Goal: Task Accomplishment & Management: Manage account settings

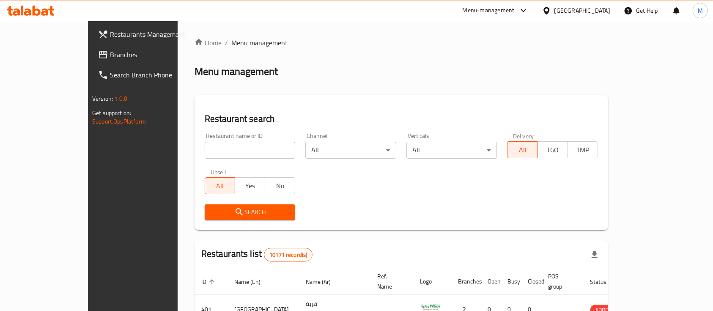
click at [226, 157] on input "search" at bounding box center [250, 150] width 91 height 17
click at [303, 100] on div "Restaurant search Restaurant name or ID Restaurant name or ID Channel All ​ Ver…" at bounding box center [402, 162] width 414 height 135
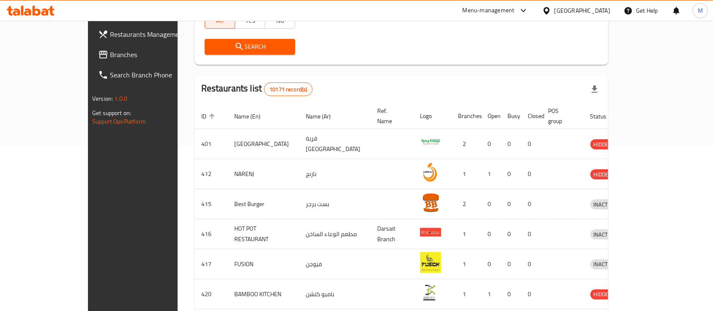
scroll to position [56, 0]
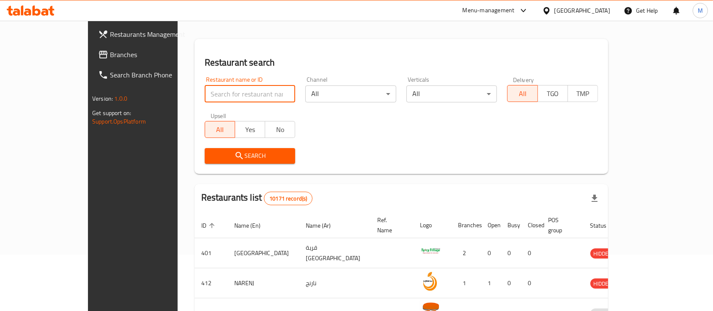
click at [230, 94] on input "search" at bounding box center [250, 93] width 91 height 17
type input "crema's"
click button "Search" at bounding box center [250, 156] width 91 height 16
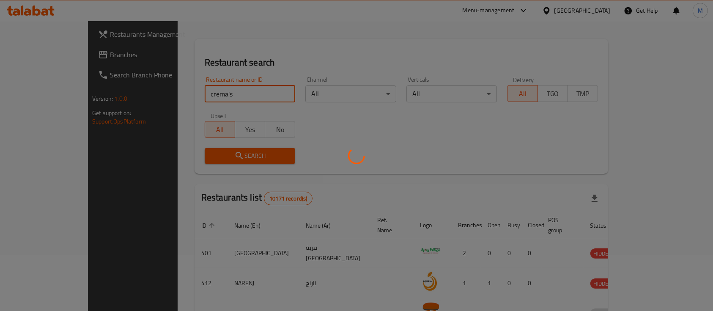
scroll to position [49, 0]
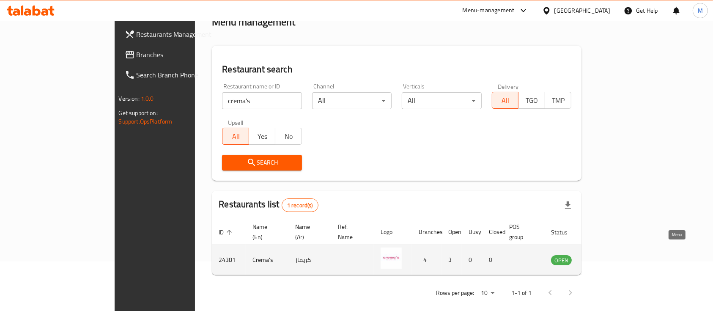
click at [611, 255] on link "enhanced table" at bounding box center [603, 260] width 16 height 10
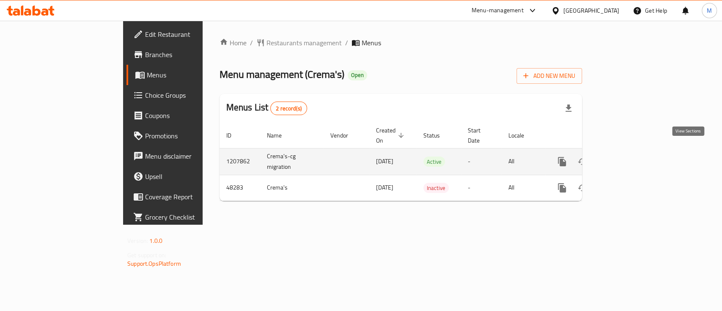
click at [627, 158] on icon "enhanced table" at bounding box center [623, 162] width 8 height 8
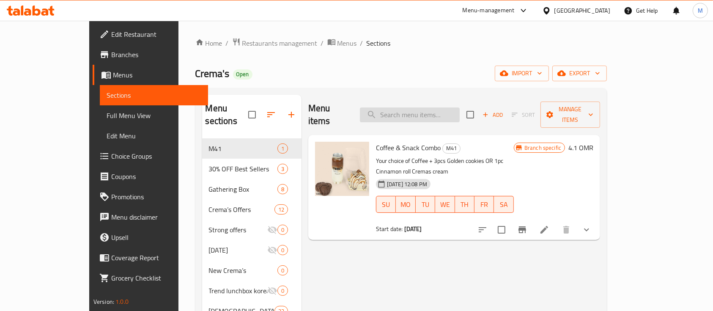
click at [419, 107] on input "search" at bounding box center [410, 114] width 100 height 15
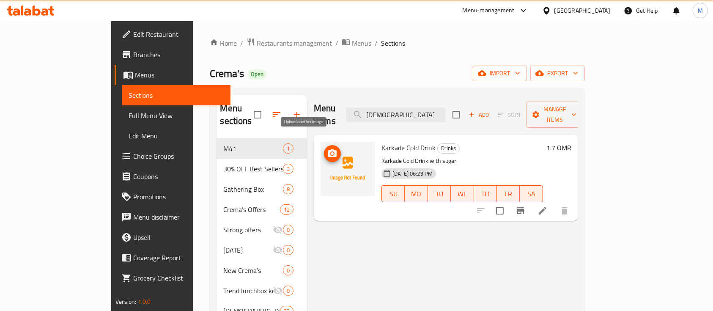
click at [328, 149] on icon "upload picture" at bounding box center [332, 153] width 8 height 8
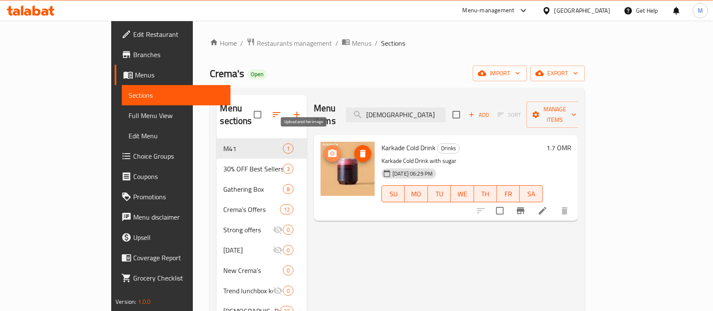
click at [328, 149] on icon "upload picture" at bounding box center [332, 153] width 8 height 8
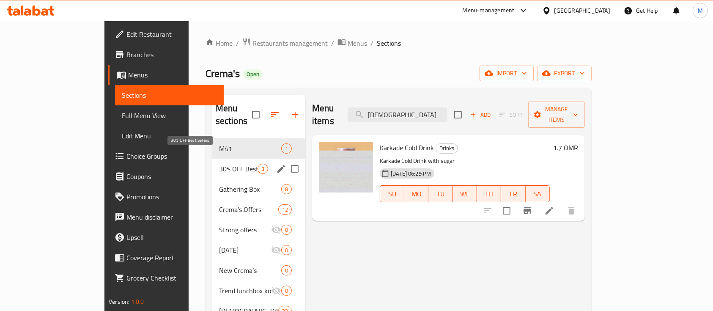
click at [219, 164] on span "30% OFF Best Sellers" at bounding box center [238, 169] width 38 height 10
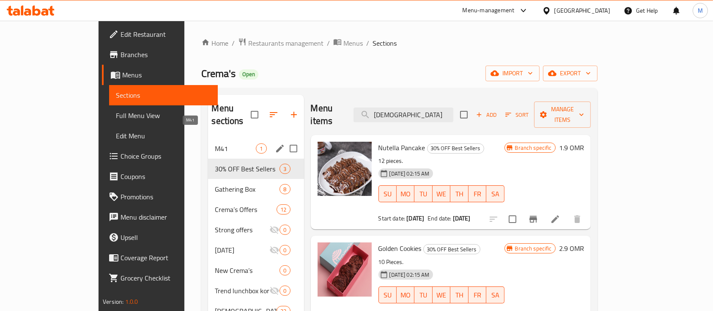
click at [215, 143] on span "M41" at bounding box center [235, 148] width 41 height 10
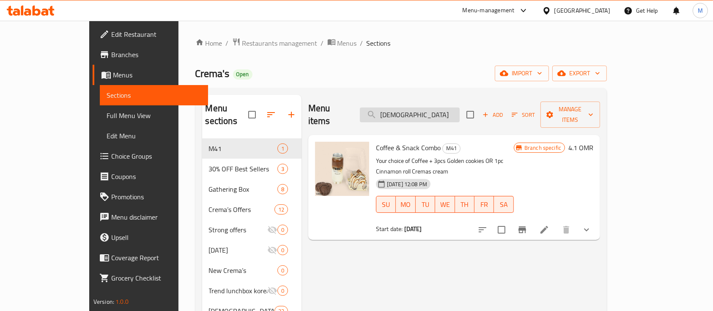
click at [418, 110] on input "[DEMOGRAPHIC_DATA]" at bounding box center [410, 114] width 100 height 15
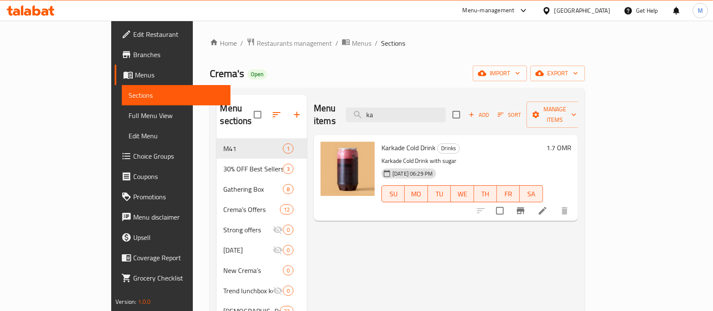
type input "k"
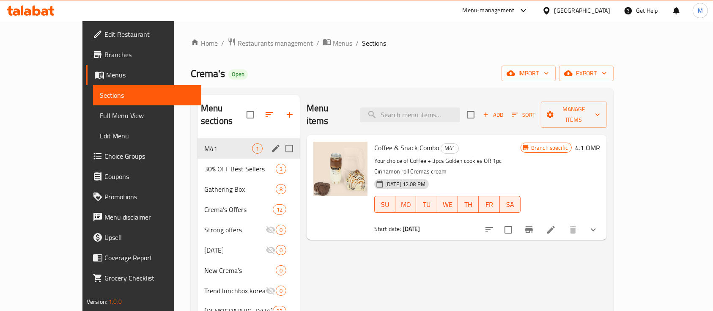
click at [280, 140] on input "Menu sections" at bounding box center [289, 149] width 18 height 18
checkbox input "true"
drag, startPoint x: 200, startPoint y: 137, endPoint x: 540, endPoint y: 229, distance: 352.3
click at [517, 221] on input "checkbox" at bounding box center [508, 230] width 18 height 18
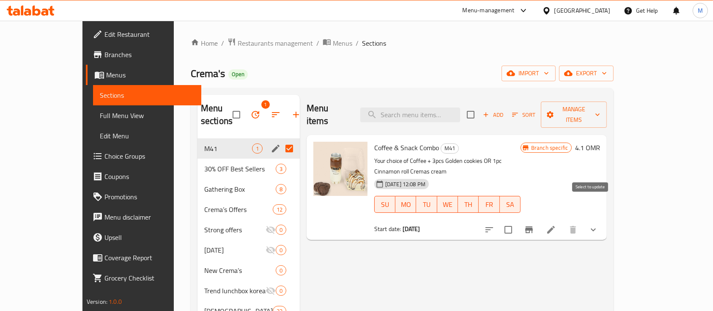
checkbox input "true"
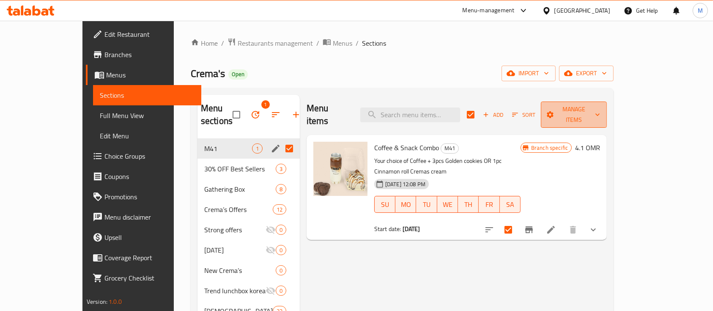
click at [600, 110] on span "Manage items" at bounding box center [574, 114] width 52 height 21
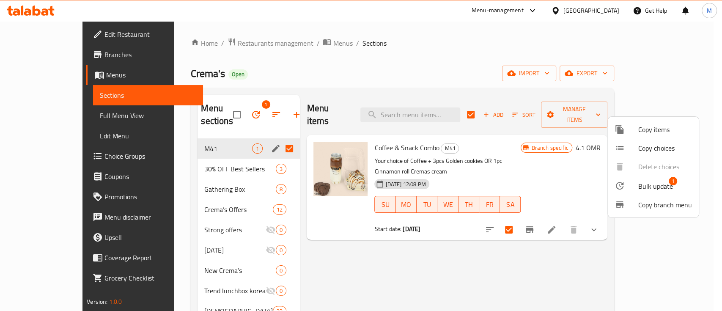
click at [665, 132] on span "Copy items" at bounding box center [665, 129] width 54 height 10
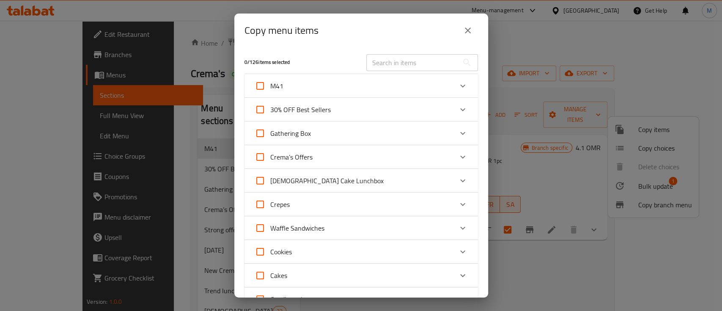
click at [263, 84] on input "M41" at bounding box center [260, 86] width 20 height 20
checkbox input "true"
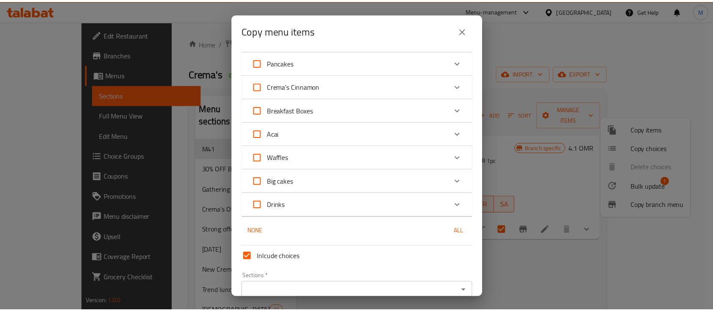
scroll to position [301, 0]
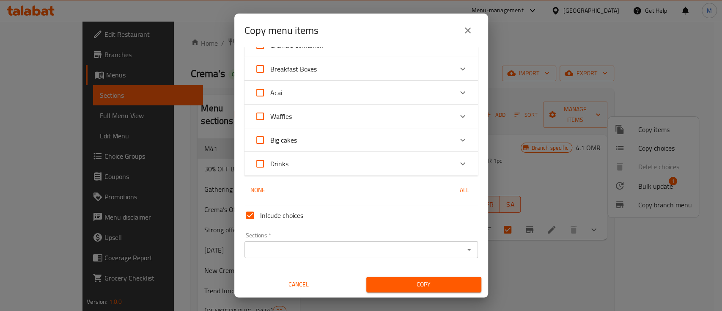
click at [423, 251] on input "Sections   *" at bounding box center [354, 250] width 214 height 12
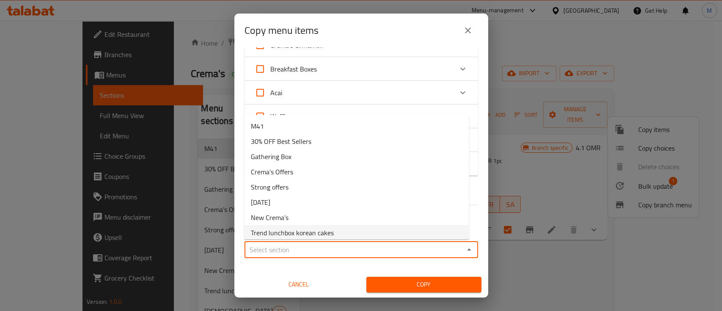
click at [441, 284] on span "Copy" at bounding box center [423, 284] width 101 height 11
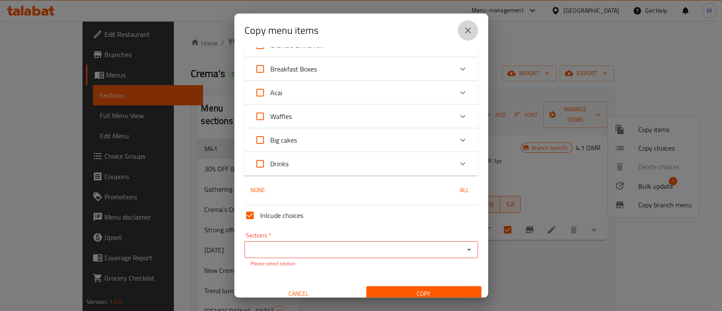
click at [467, 32] on icon "close" at bounding box center [468, 30] width 10 height 10
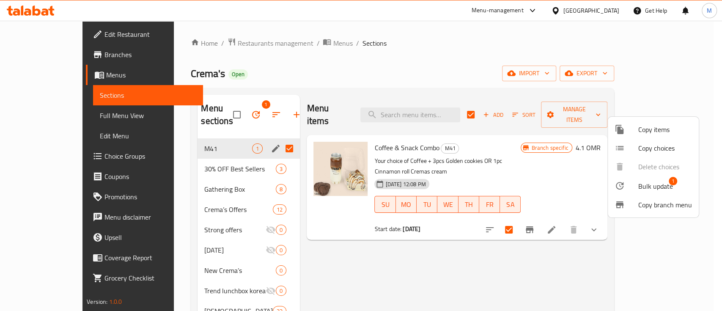
click at [468, 279] on div at bounding box center [361, 155] width 722 height 311
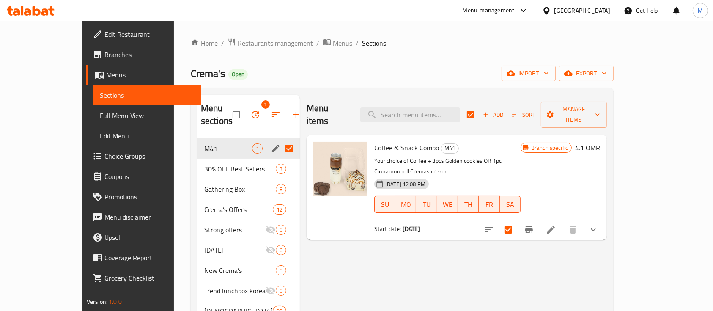
click at [556, 225] on icon at bounding box center [551, 230] width 10 height 10
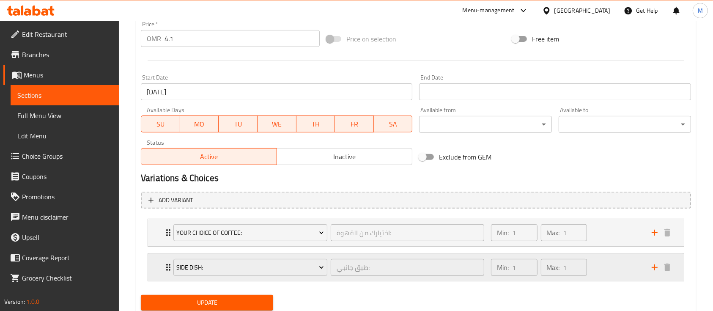
scroll to position [347, 0]
